Goal: Task Accomplishment & Management: Use online tool/utility

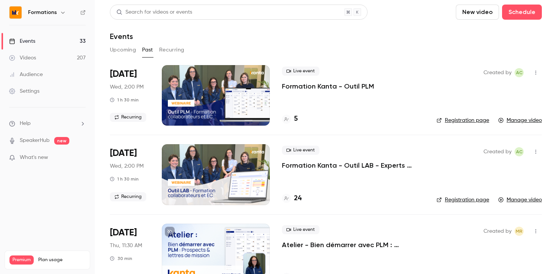
click at [126, 50] on button "Upcoming" at bounding box center [123, 50] width 26 height 12
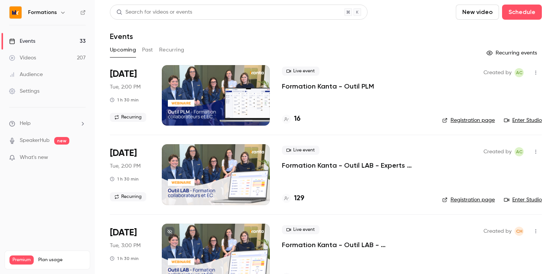
click at [321, 167] on p "Formation Kanta - Outil LAB - Experts Comptables & Collaborateurs" at bounding box center [356, 165] width 148 height 9
click at [521, 198] on link "Enter Studio" at bounding box center [523, 200] width 38 height 8
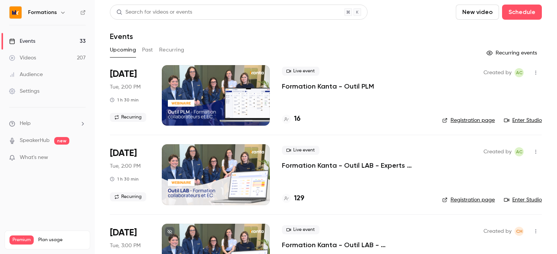
click at [373, 168] on p "Formation Kanta - Outil LAB - Experts Comptables & Collaborateurs" at bounding box center [356, 165] width 148 height 9
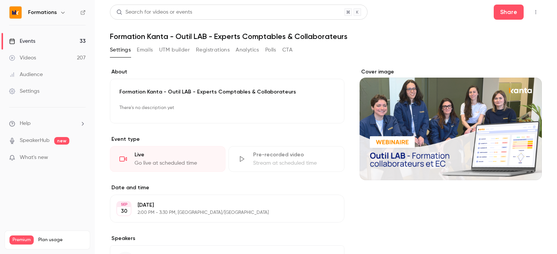
click at [271, 47] on button "Polls" at bounding box center [270, 50] width 11 height 12
